Goal: Navigation & Orientation: Find specific page/section

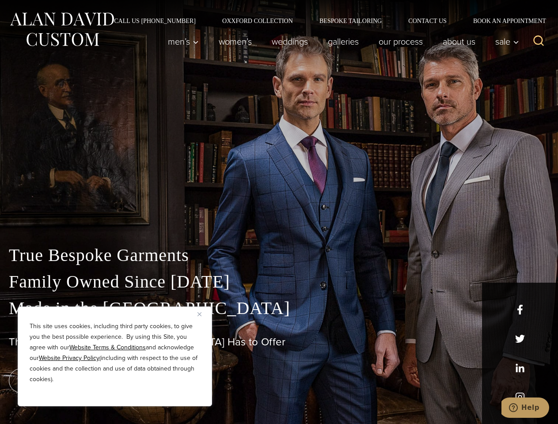
click at [279, 212] on div "True Bespoke Garments Family Owned Since [DATE] Made in [GEOGRAPHIC_DATA] The B…" at bounding box center [279, 311] width 558 height 226
click at [203, 314] on button "Close" at bounding box center [203, 314] width 11 height 11
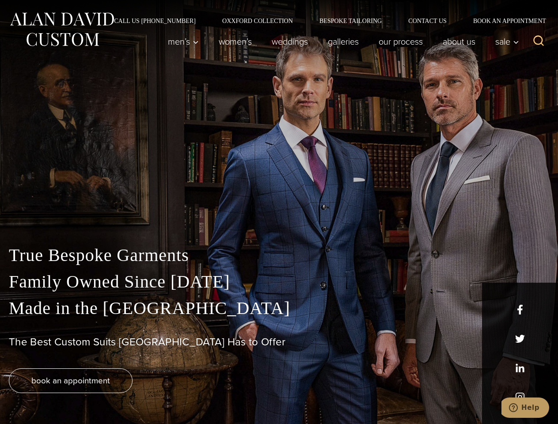
click at [115, 395] on div "True Bespoke Garments Family Owned Since [DATE] Made in [GEOGRAPHIC_DATA] The B…" at bounding box center [279, 333] width 558 height 182
click at [539, 42] on icon "Search" at bounding box center [539, 40] width 13 height 13
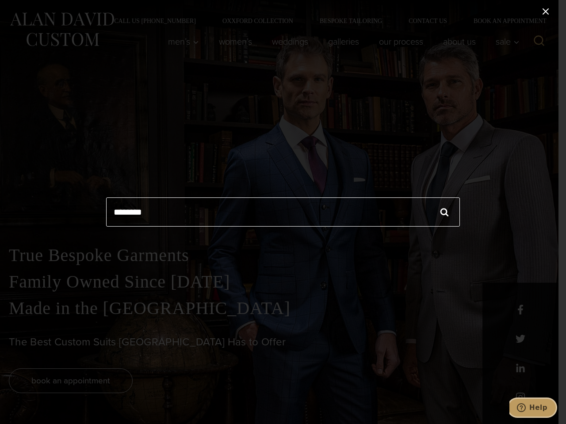
click at [525, 408] on icon "Help" at bounding box center [521, 407] width 9 height 9
